Goal: Task Accomplishment & Management: Complete application form

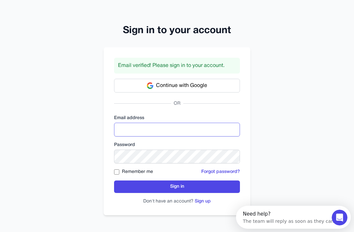
click at [171, 136] on input "email" at bounding box center [177, 130] width 126 height 14
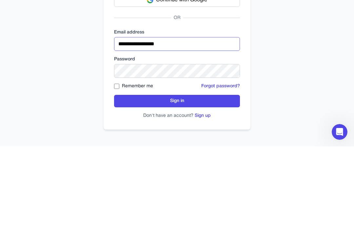
type input "**********"
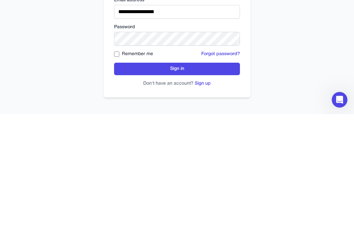
click at [207, 180] on button "Sign in" at bounding box center [177, 186] width 126 height 12
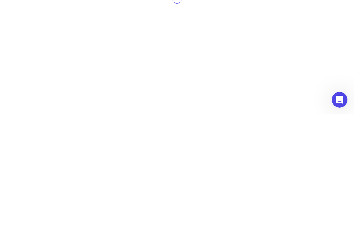
scroll to position [21, 0]
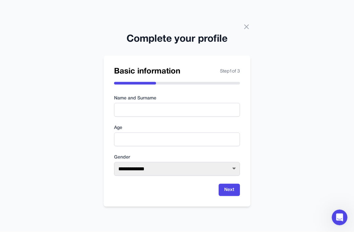
scroll to position [21, 0]
click at [196, 103] on input "text" at bounding box center [177, 110] width 126 height 14
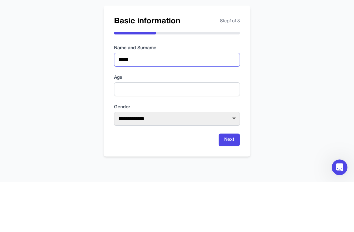
type input "*****"
click at [185, 132] on input "number" at bounding box center [177, 139] width 126 height 14
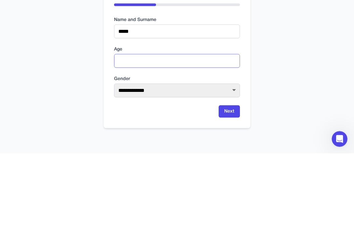
type input "**"
click at [196, 162] on select "**********" at bounding box center [177, 169] width 126 height 14
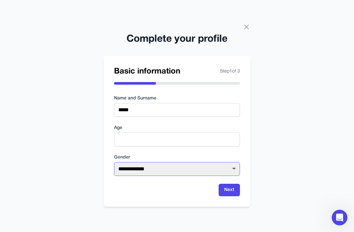
select select "******"
click at [230, 183] on button "Next" at bounding box center [229, 189] width 21 height 12
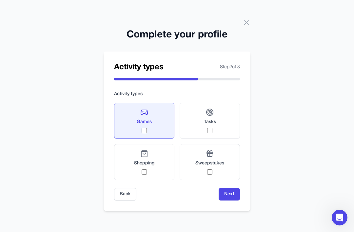
click at [214, 115] on div "Tasks" at bounding box center [210, 120] width 12 height 25
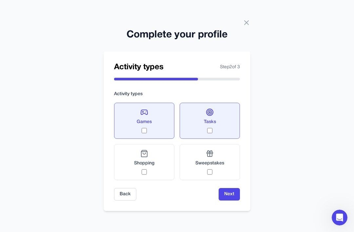
click at [230, 188] on button "Next" at bounding box center [229, 194] width 21 height 12
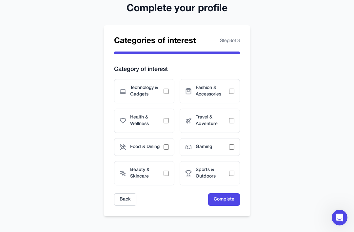
click at [150, 96] on span "Technology & Gadgets" at bounding box center [146, 91] width 33 height 13
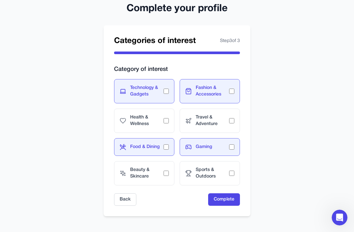
click at [226, 93] on span "Fashion & Accessories" at bounding box center [212, 91] width 33 height 13
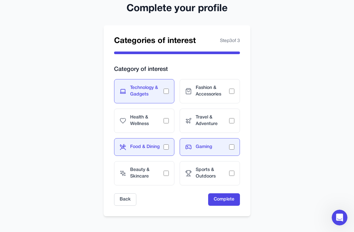
click at [225, 198] on button "Complete" at bounding box center [224, 199] width 32 height 12
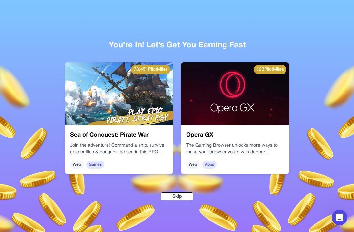
scroll to position [21, 0]
click at [182, 192] on button "Skip" at bounding box center [177, 196] width 33 height 8
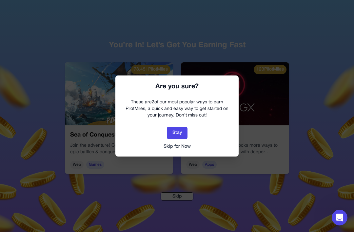
click at [178, 133] on button "Stay" at bounding box center [177, 132] width 21 height 12
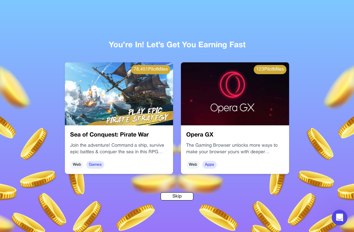
click at [261, 142] on p "The Gaming Browser unlocks more ways to make your browser yours with deeper per…" at bounding box center [235, 148] width 98 height 13
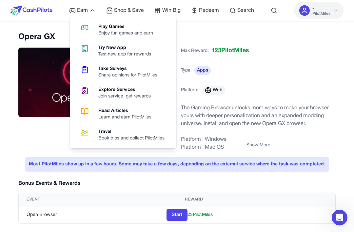
click at [148, 78] on div "Share opinions for PilotMiles" at bounding box center [130, 75] width 64 height 7
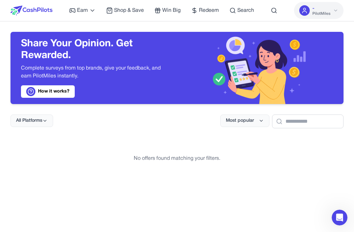
click at [89, 10] on link "Earn" at bounding box center [82, 11] width 27 height 8
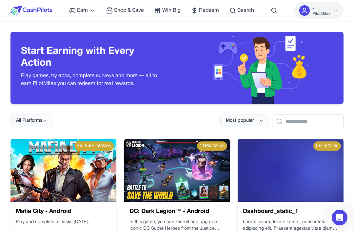
click at [80, 10] on span "Earn" at bounding box center [82, 11] width 11 height 8
click at [330, 13] on span "PilotMiles" at bounding box center [321, 13] width 18 height 5
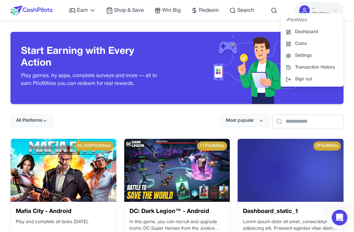
click at [315, 30] on link "Dashboard" at bounding box center [311, 32] width 63 height 12
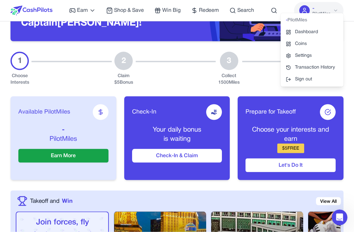
scroll to position [63, 0]
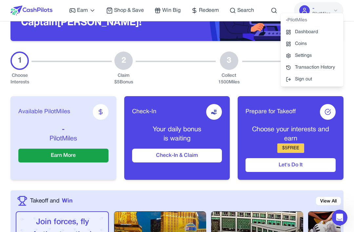
click at [192, 158] on button "Check-In & Claim" at bounding box center [177, 155] width 90 height 14
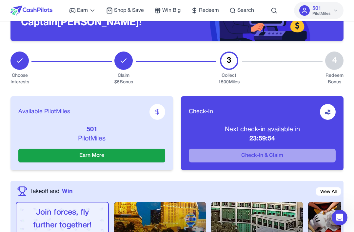
click at [117, 150] on button "Earn More" at bounding box center [91, 155] width 147 height 14
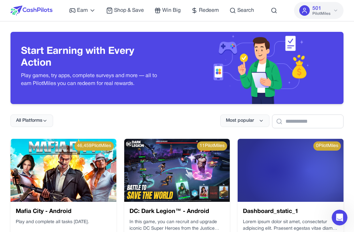
click at [208, 8] on span "Redeem" at bounding box center [209, 11] width 20 height 8
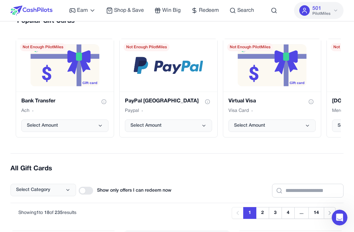
scroll to position [103, 0]
click at [185, 127] on button "Select Amount" at bounding box center [168, 126] width 87 height 12
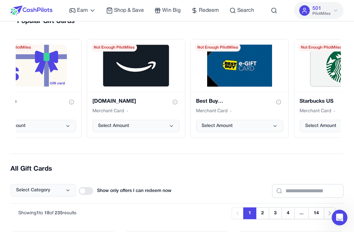
scroll to position [0, 237]
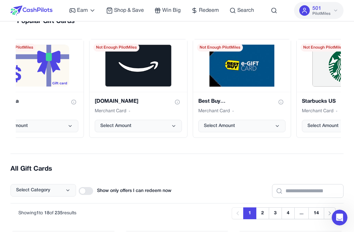
click at [161, 124] on button "Select Amount" at bounding box center [138, 126] width 87 height 12
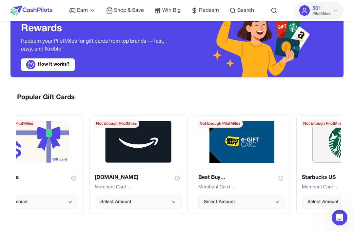
scroll to position [0, 0]
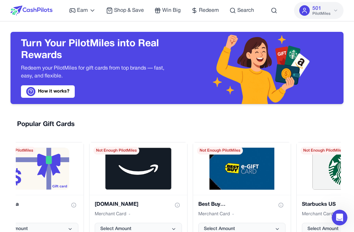
click at [172, 9] on span "Win Big" at bounding box center [171, 11] width 18 height 8
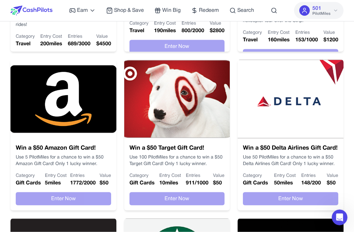
scroll to position [249, 0]
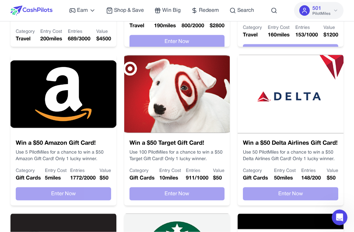
click at [91, 155] on p "Use 5 PilotMiles for a chance to win a $50 Amazon Gift Card! Only 1 lucky winne…" at bounding box center [63, 155] width 95 height 13
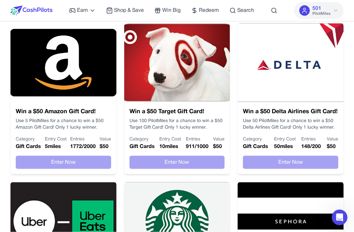
scroll to position [288, 0]
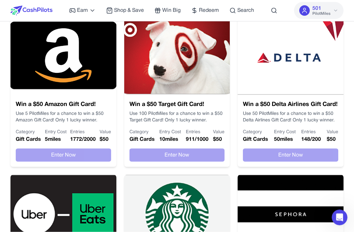
click at [89, 147] on div "Win a $50 Amazon Gift Card! Use 5 PilotMiles for a chance to win a $50 Amazon G…" at bounding box center [63, 131] width 106 height 72
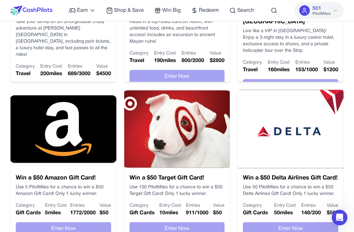
click at [75, 174] on h3 "Win a $50 Amazon Gift Card!" at bounding box center [63, 177] width 95 height 9
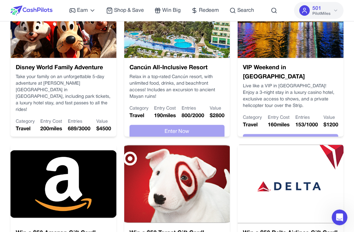
scroll to position [0, 0]
